Goal: Task Accomplishment & Management: Manage account settings

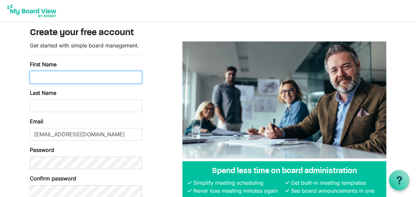
click at [90, 77] on input "First Name" at bounding box center [86, 77] width 112 height 13
type input "Wendy"
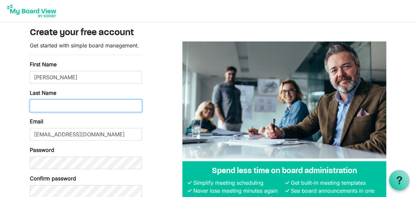
type input "Barber"
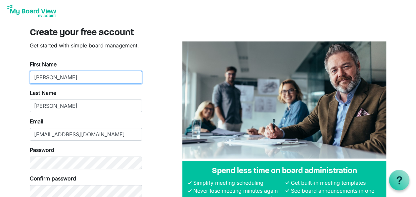
type input "Wendy"
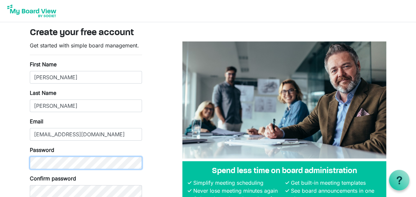
scroll to position [33, 0]
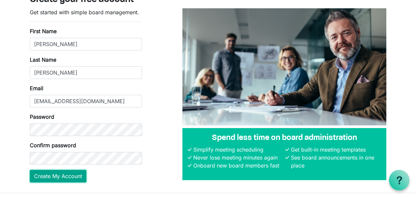
click at [59, 176] on button "Create My Account" at bounding box center [58, 175] width 57 height 13
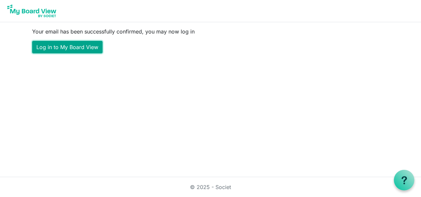
click at [74, 46] on link "Log in to My Board View" at bounding box center [67, 47] width 70 height 13
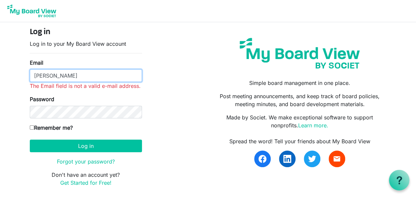
drag, startPoint x: 53, startPoint y: 75, endPoint x: 28, endPoint y: 73, distance: 25.5
click at [28, 73] on div "Log in Log in to your My Board View account Email Barber The Email field is not…" at bounding box center [86, 109] width 122 height 164
type input "[EMAIL_ADDRESS][DOMAIN_NAME]"
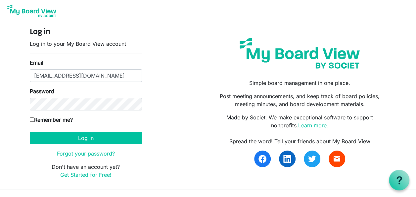
click at [32, 119] on input "Remember me?" at bounding box center [32, 119] width 4 height 4
checkbox input "true"
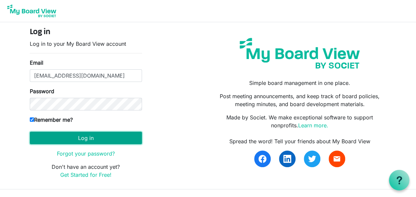
click at [69, 136] on button "Log in" at bounding box center [86, 137] width 112 height 13
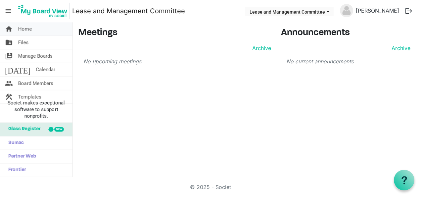
click at [25, 28] on span "Home" at bounding box center [25, 28] width 14 height 13
click at [331, 12] on span "Lease and Management Committee dropdownbutton" at bounding box center [328, 12] width 6 height 3
click at [21, 27] on span "Home" at bounding box center [25, 28] width 14 height 13
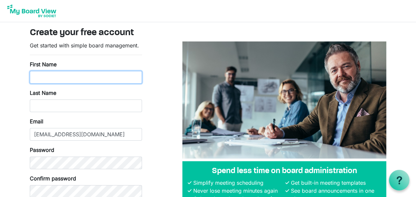
click at [53, 73] on input "First Name" at bounding box center [86, 77] width 112 height 13
type input "[PERSON_NAME]"
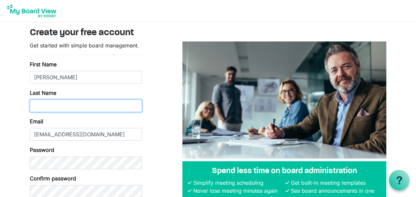
click at [36, 106] on input "Last Name" at bounding box center [86, 105] width 112 height 13
type input "[PERSON_NAME]"
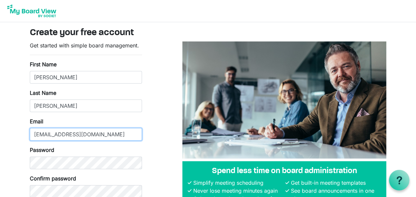
click at [34, 134] on input "[EMAIL_ADDRESS][DOMAIN_NAME]" at bounding box center [86, 134] width 112 height 13
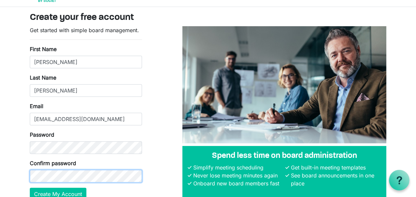
scroll to position [48, 0]
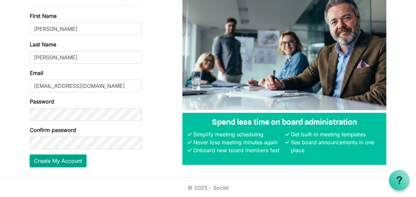
click at [65, 161] on button "Create My Account" at bounding box center [58, 160] width 57 height 13
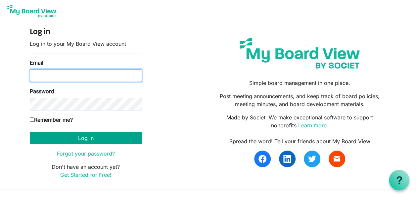
type input "[EMAIL_ADDRESS][DOMAIN_NAME]"
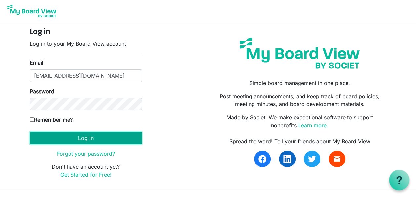
click at [97, 139] on button "Log in" at bounding box center [86, 137] width 112 height 13
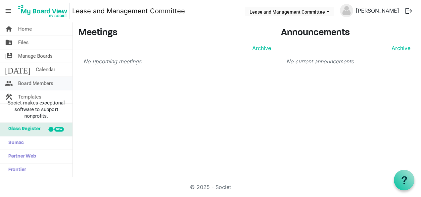
click at [33, 82] on span "Board Members" at bounding box center [35, 82] width 35 height 13
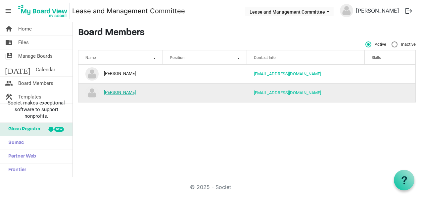
click at [117, 93] on link "[PERSON_NAME]" at bounding box center [120, 92] width 32 height 5
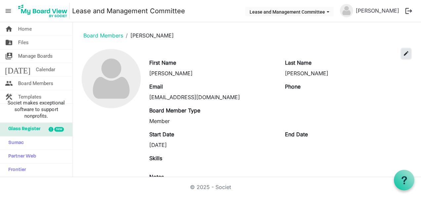
click at [403, 53] on span "edit" at bounding box center [406, 53] width 6 height 6
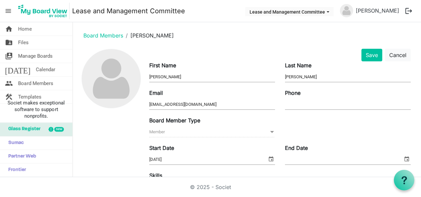
click at [210, 104] on input "[EMAIL_ADDRESS][DOMAIN_NAME]" at bounding box center [212, 104] width 126 height 10
click at [212, 102] on input "[EMAIL_ADDRESS][DOMAIN_NAME]" at bounding box center [212, 104] width 126 height 10
type input "[EMAIL_ADDRESS][DOMAIN_NAME]"
click at [298, 103] on input "Phone" at bounding box center [348, 104] width 126 height 10
type input "07498308999"
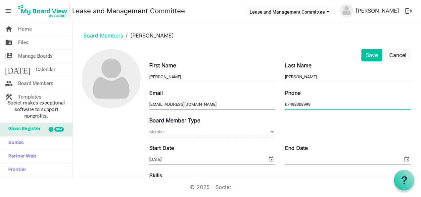
click at [269, 132] on span at bounding box center [272, 131] width 6 height 7
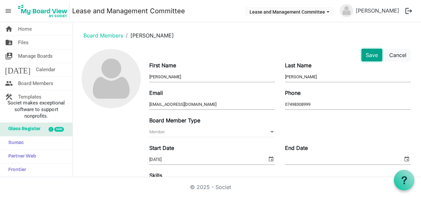
click at [367, 54] on button "Save" at bounding box center [371, 55] width 21 height 13
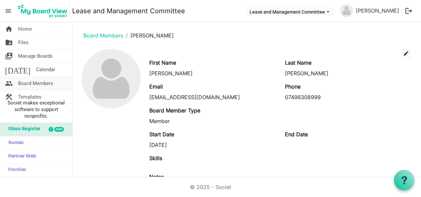
click at [24, 82] on span "Board Members" at bounding box center [35, 82] width 35 height 13
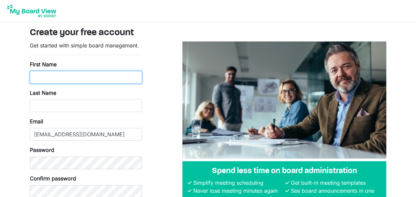
click at [76, 79] on input "First Name" at bounding box center [86, 77] width 112 height 13
type input "[PERSON_NAME]"
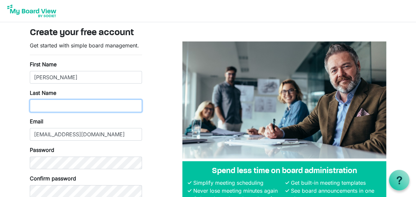
type input "[PERSON_NAME]"
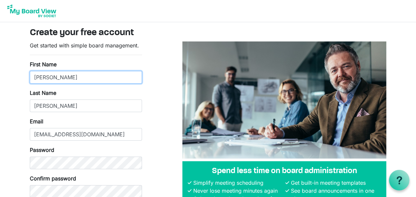
type input "[PERSON_NAME]"
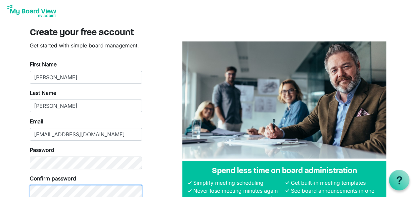
scroll to position [33, 0]
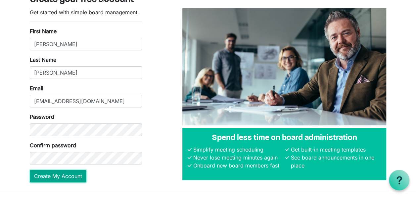
click at [61, 176] on button "Create My Account" at bounding box center [58, 175] width 57 height 13
